Goal: Navigation & Orientation: Find specific page/section

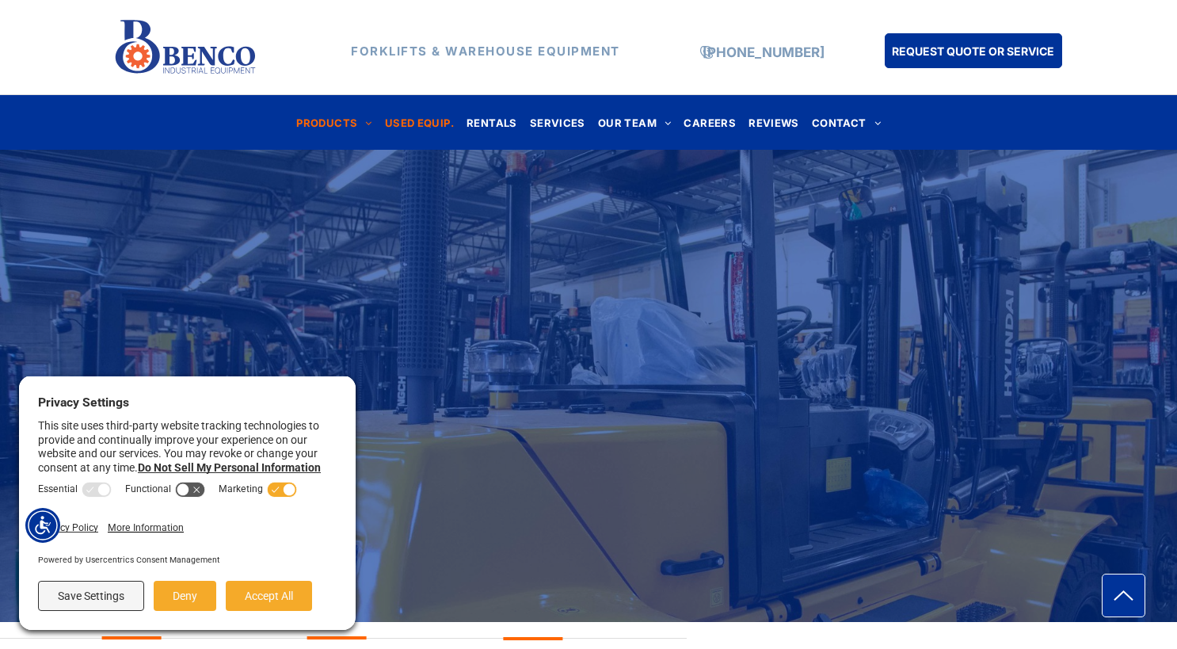
click at [417, 126] on span "USED EQUIP." at bounding box center [419, 122] width 69 height 21
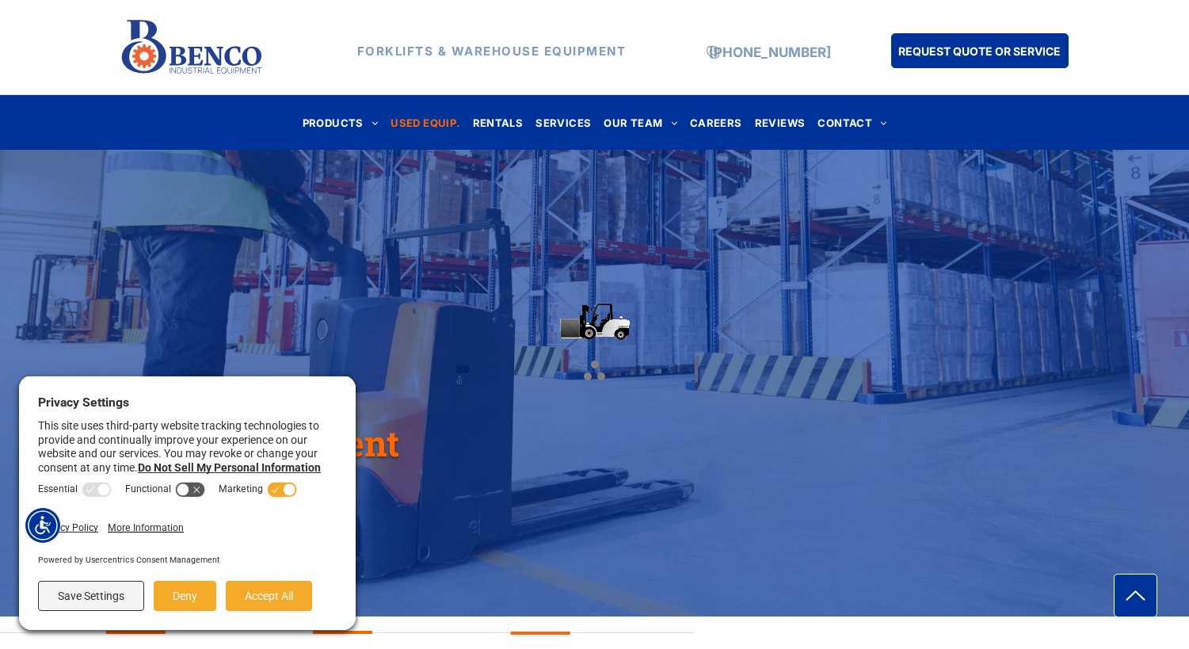
click at [487, 122] on div at bounding box center [594, 324] width 1189 height 649
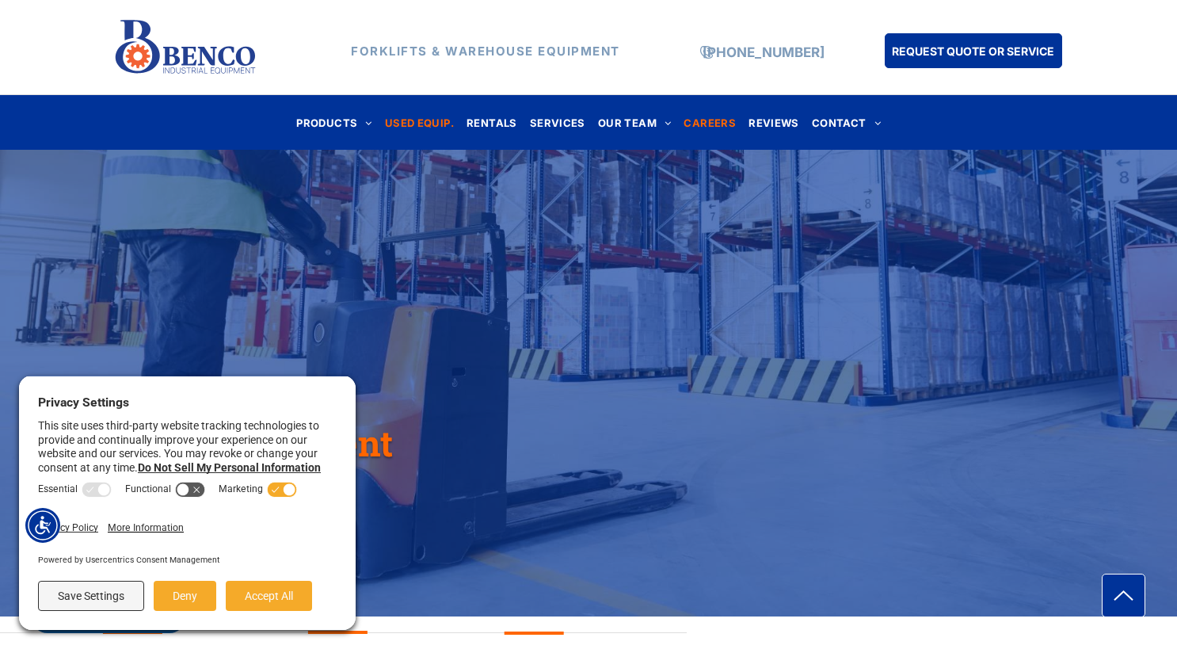
click at [720, 120] on span "CAREERS" at bounding box center [709, 122] width 52 height 21
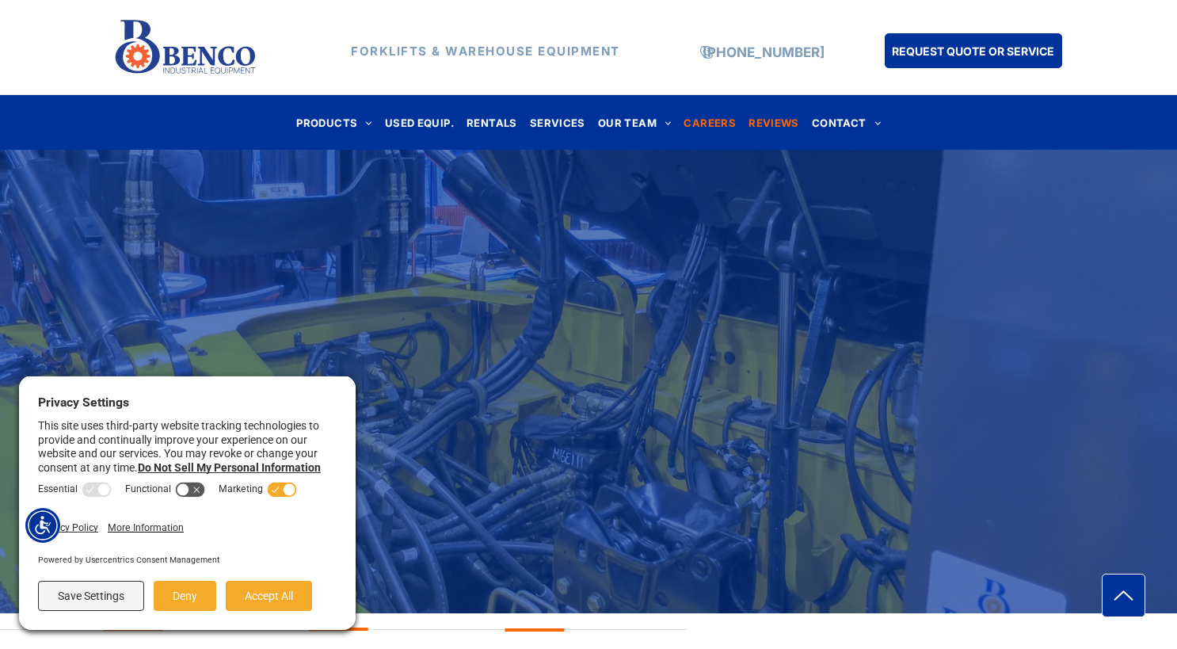
click at [769, 120] on span "REVIEWS" at bounding box center [773, 122] width 51 height 21
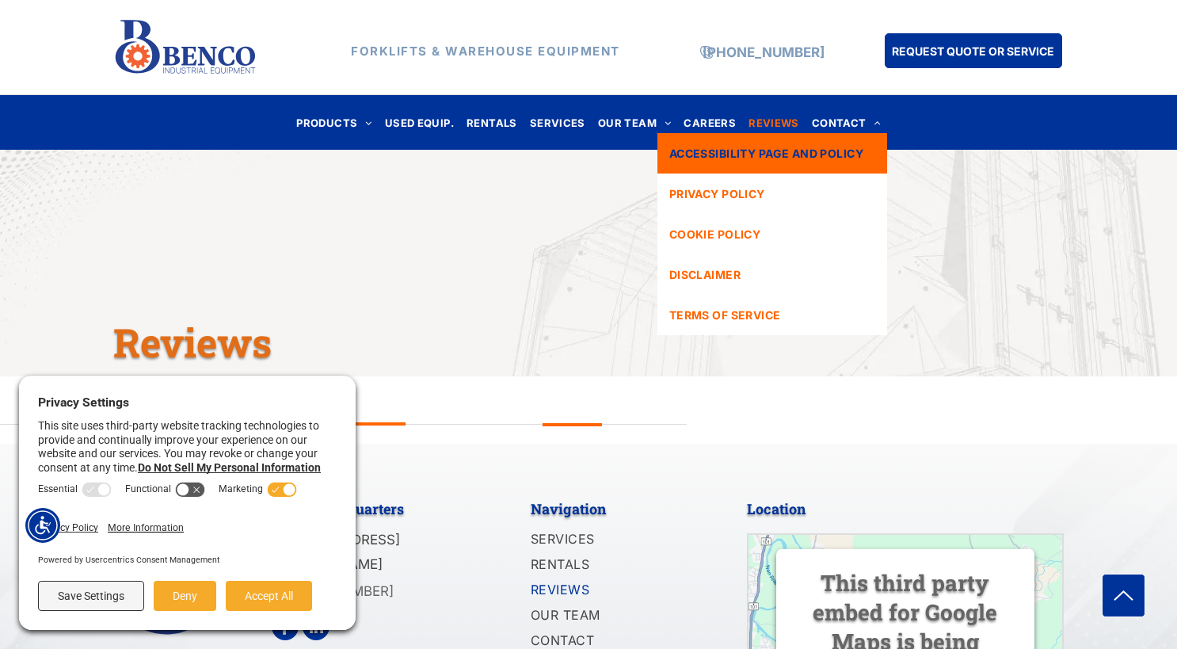
click at [838, 147] on span "ACCESSIBILITY PAGE AND POLICY" at bounding box center [766, 153] width 194 height 17
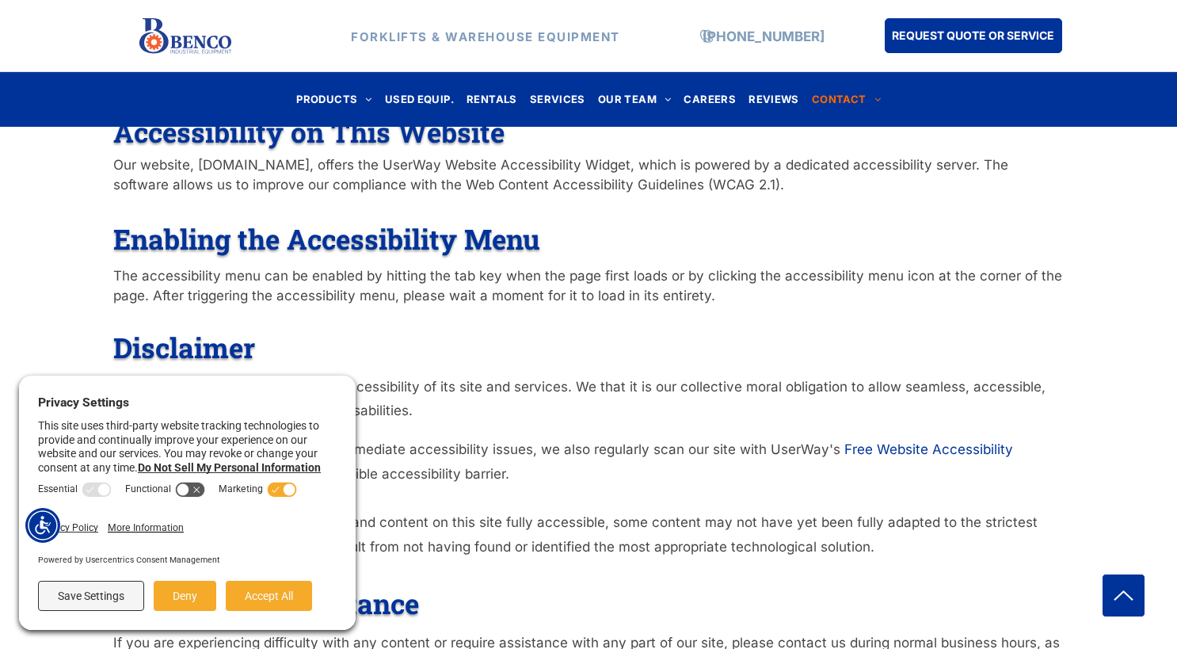
scroll to position [317, 0]
